Goal: Task Accomplishment & Management: Use online tool/utility

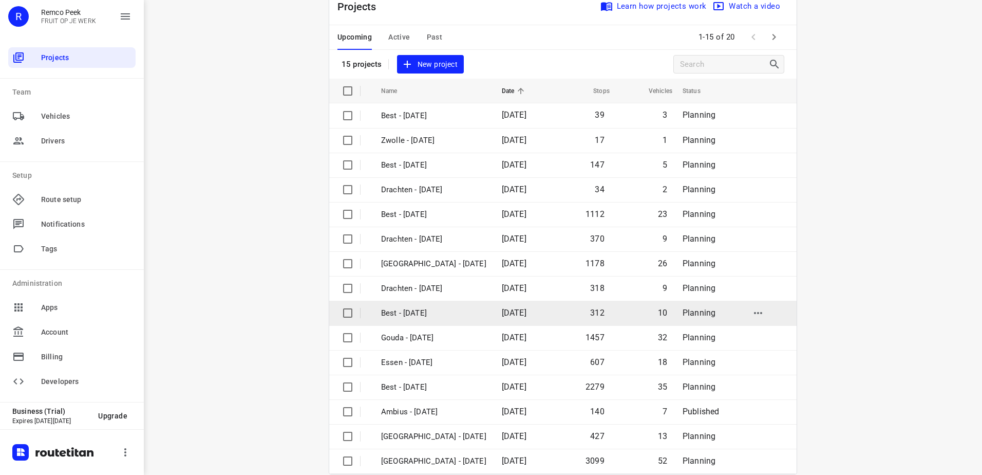
scroll to position [45, 0]
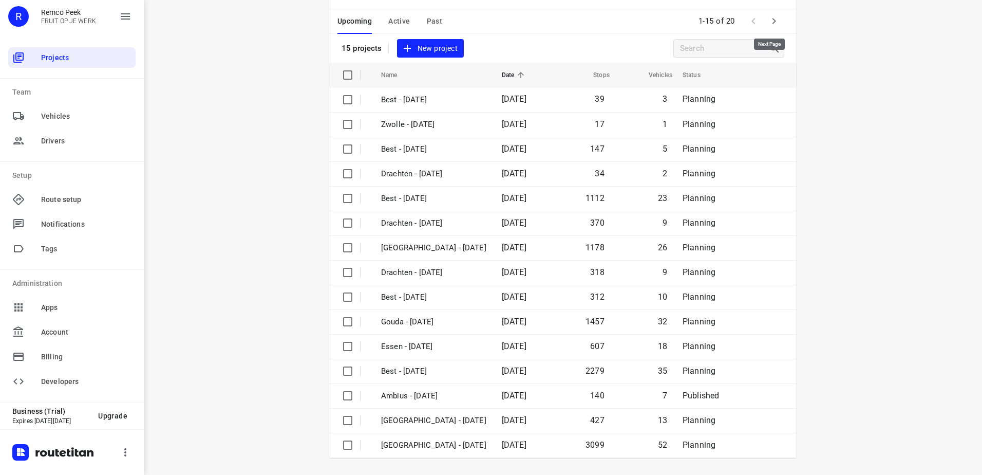
click at [769, 17] on icon "button" at bounding box center [774, 21] width 12 height 12
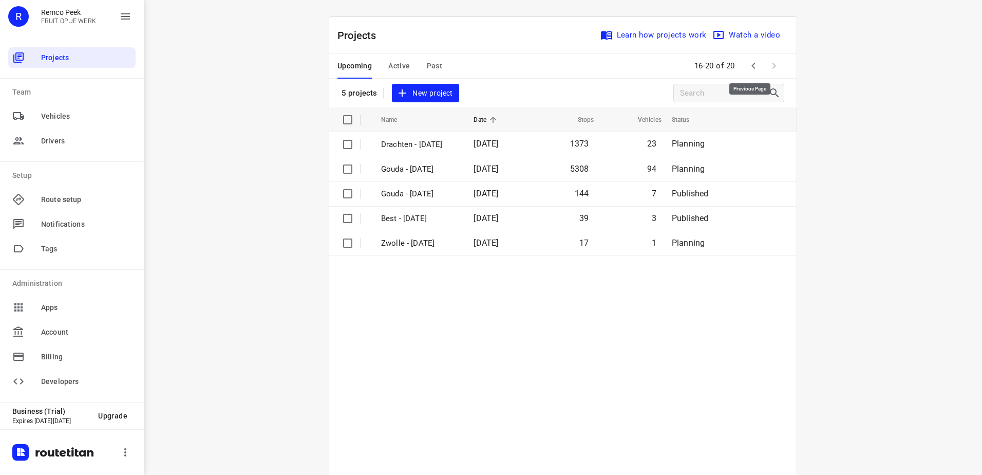
click at [752, 64] on icon "button" at bounding box center [754, 66] width 4 height 6
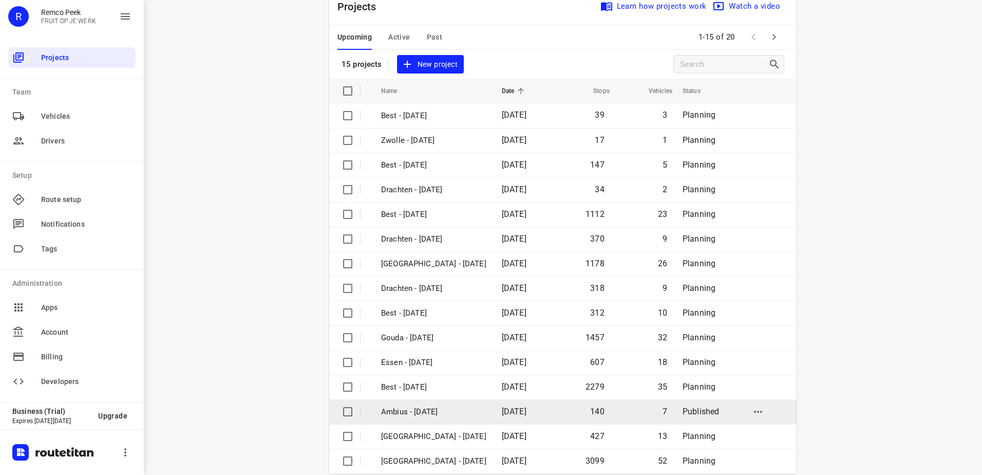
scroll to position [45, 0]
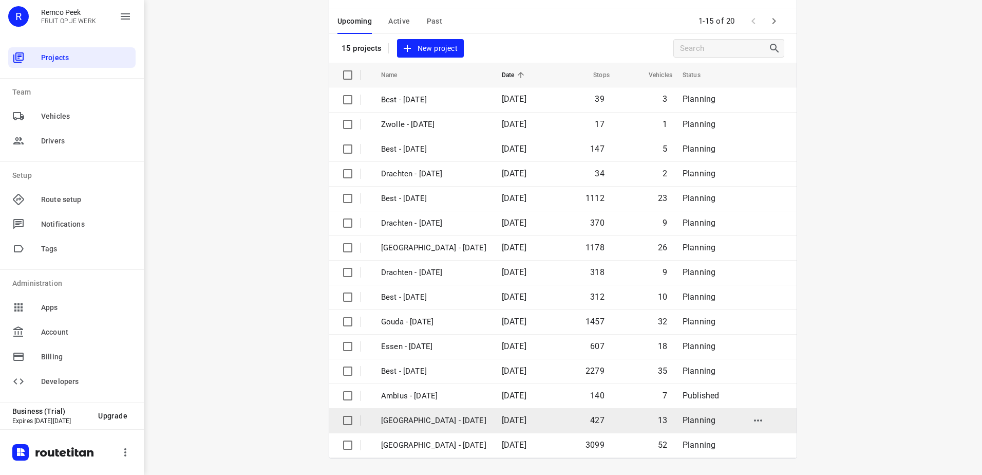
click at [419, 419] on p "[GEOGRAPHIC_DATA] - [DATE]" at bounding box center [433, 421] width 105 height 12
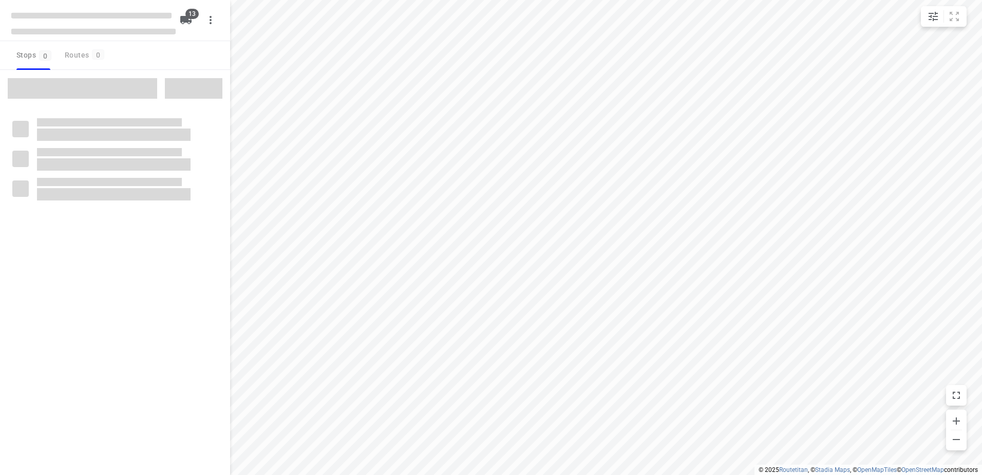
checkbox input "true"
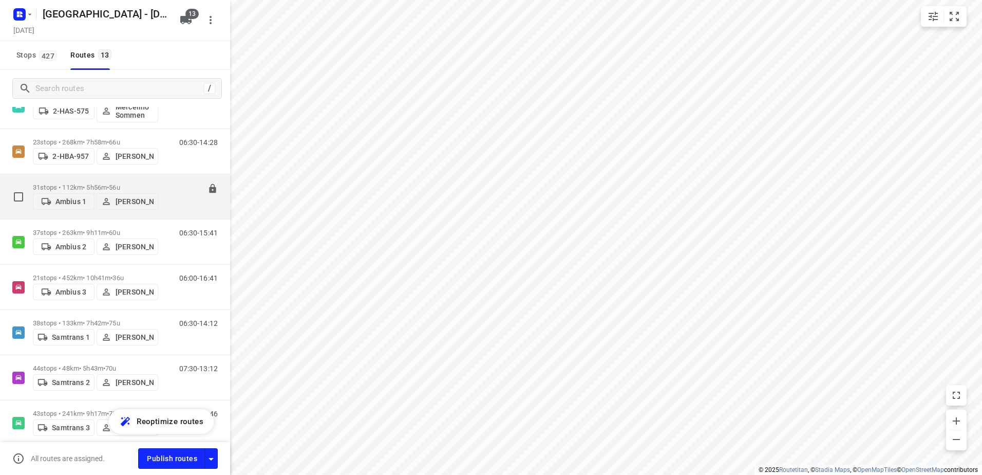
scroll to position [214, 0]
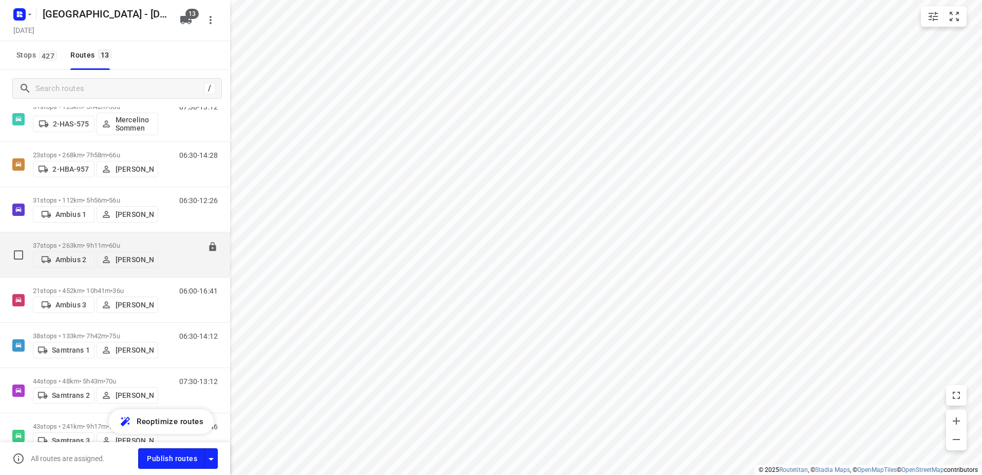
click at [96, 243] on p "37 stops • 263km • 9h11m • 60u" at bounding box center [95, 245] width 125 height 8
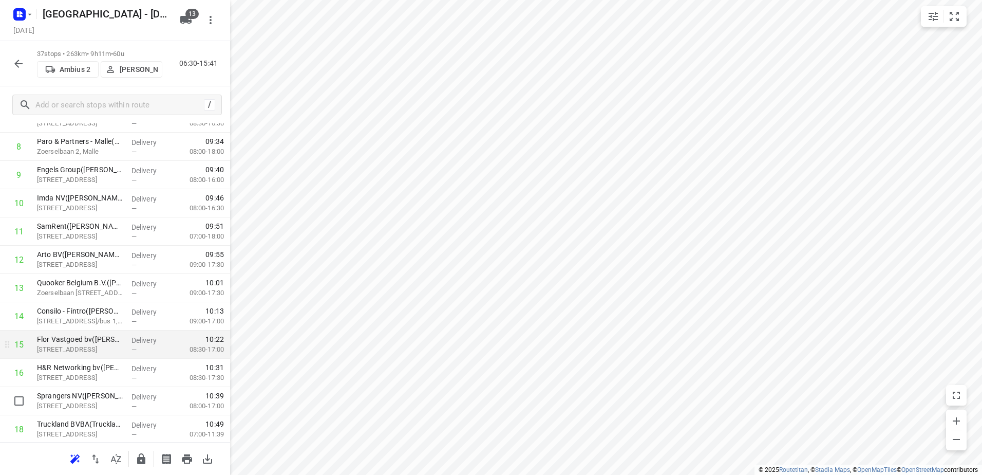
scroll to position [257, 0]
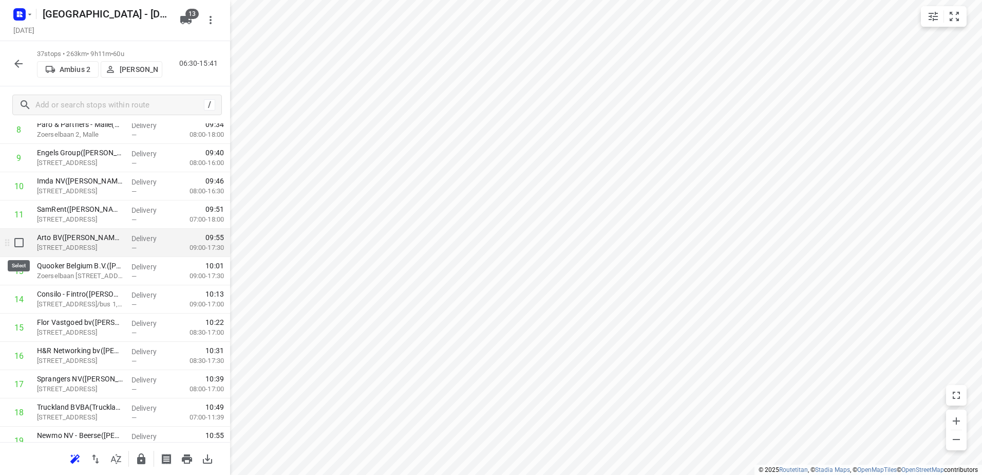
click at [18, 246] on input "checkbox" at bounding box center [19, 242] width 21 height 21
checkbox input "true"
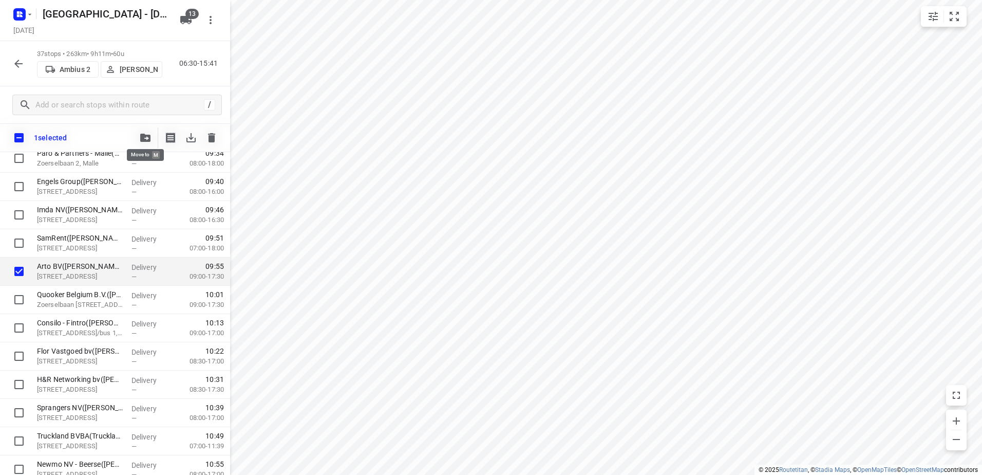
click at [143, 139] on icon "button" at bounding box center [145, 138] width 10 height 8
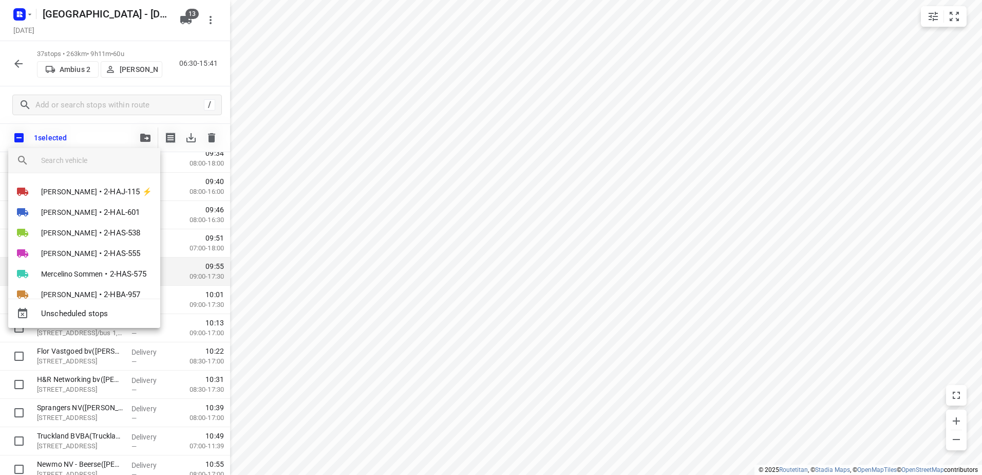
click at [417, 142] on div at bounding box center [491, 237] width 982 height 475
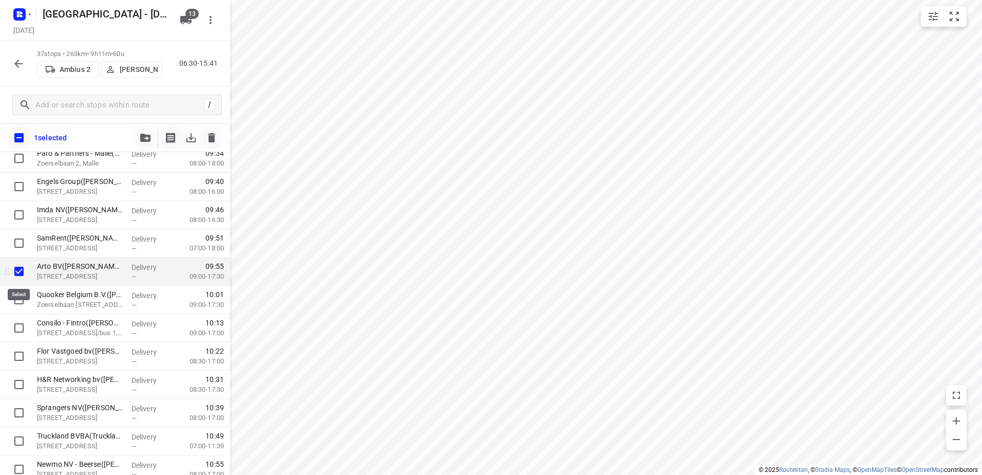
click at [21, 269] on input "checkbox" at bounding box center [19, 271] width 21 height 21
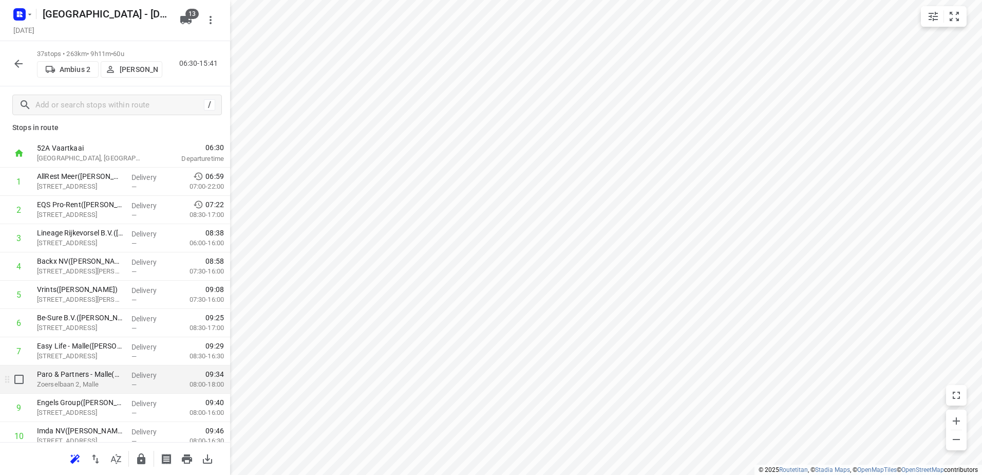
scroll to position [0, 0]
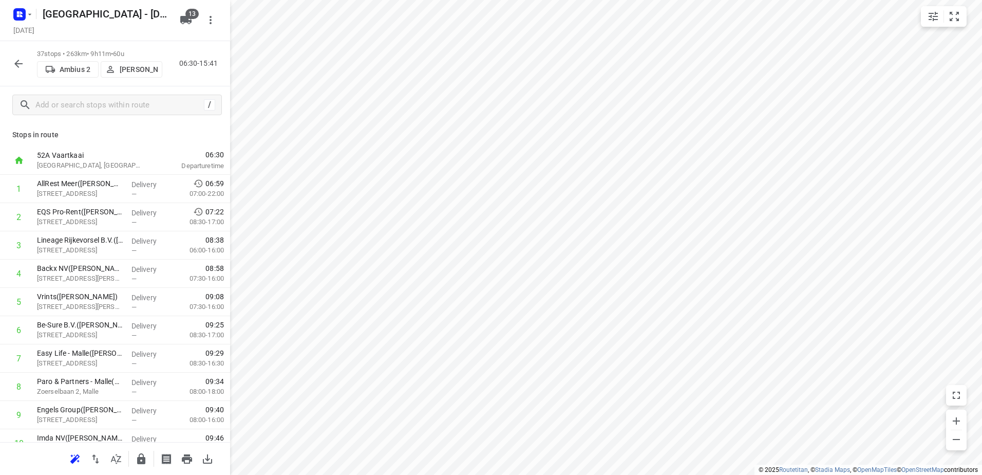
click at [21, 71] on button "button" at bounding box center [18, 63] width 21 height 21
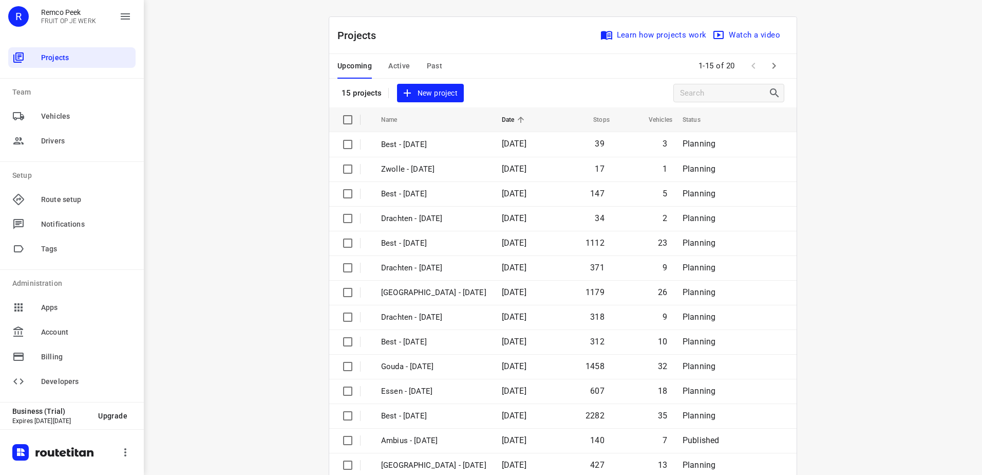
click at [399, 69] on span "Active" at bounding box center [399, 66] width 22 height 13
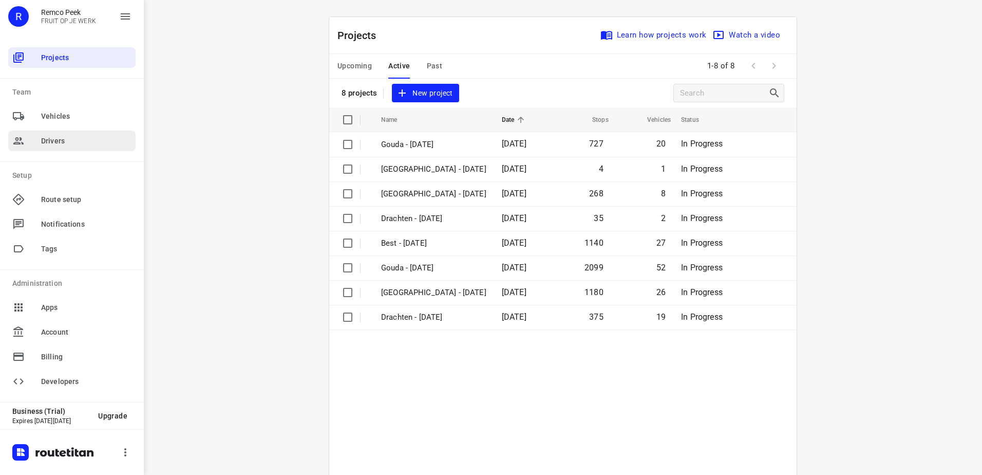
click at [61, 140] on span "Drivers" at bounding box center [86, 141] width 90 height 11
click at [27, 141] on div at bounding box center [26, 141] width 29 height 12
